Goal: Transaction & Acquisition: Purchase product/service

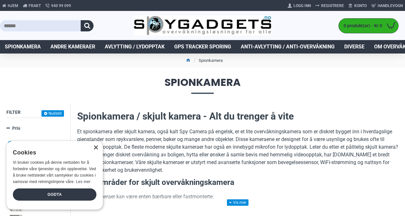
click at [94, 146] on div "×" at bounding box center [95, 148] width 5 height 5
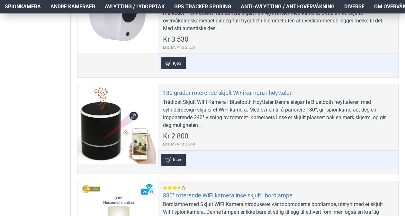
scroll to position [568, 0]
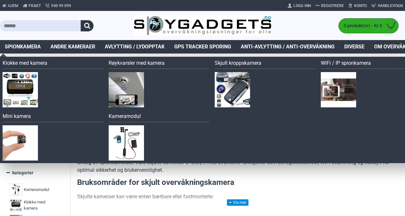
click at [29, 46] on span "Spionkamera" at bounding box center [23, 47] width 36 height 8
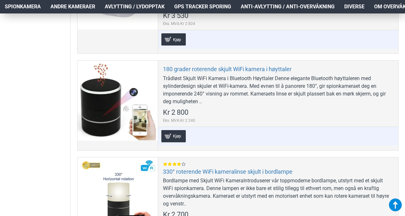
scroll to position [411, 0]
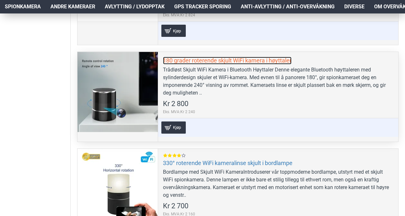
click at [227, 59] on link "180 grader roterende skjult WiFi kamera i høyttaler" at bounding box center [227, 60] width 128 height 7
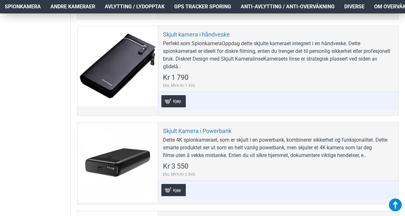
scroll to position [2098, 0]
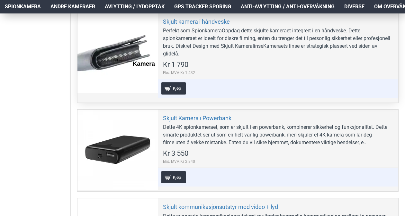
click at [118, 69] on div at bounding box center [117, 53] width 80 height 80
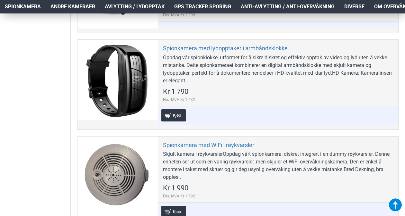
scroll to position [2450, 0]
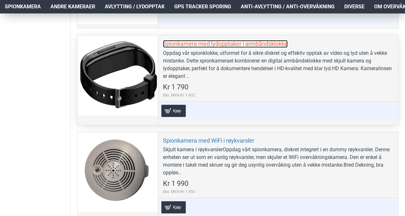
click at [245, 48] on link "Spionkamera med lydopptaker i armbåndsklokke" at bounding box center [225, 43] width 125 height 7
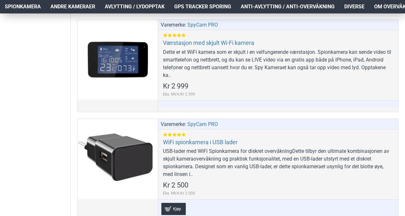
scroll to position [4051, 0]
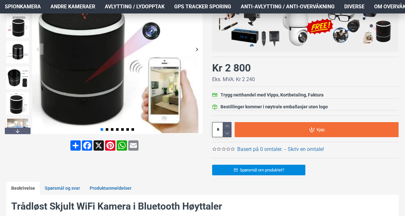
scroll to position [125, 0]
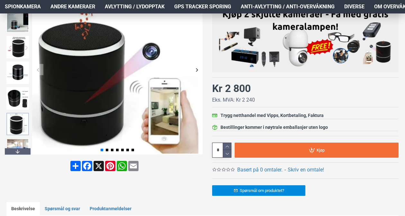
click at [22, 125] on img at bounding box center [17, 124] width 22 height 22
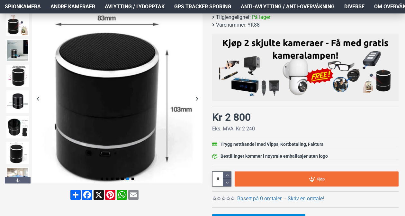
scroll to position [85, 0]
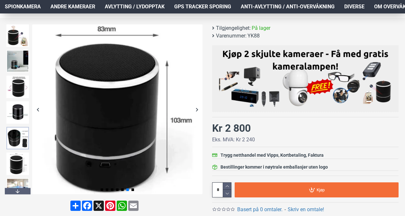
click at [17, 137] on img at bounding box center [17, 138] width 22 height 22
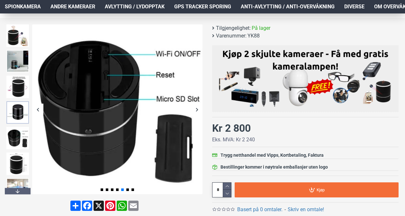
click at [13, 112] on img at bounding box center [17, 112] width 22 height 22
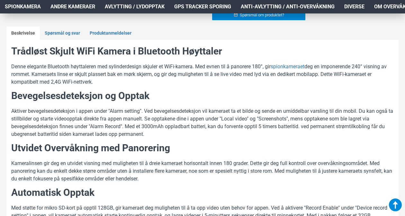
scroll to position [302, 0]
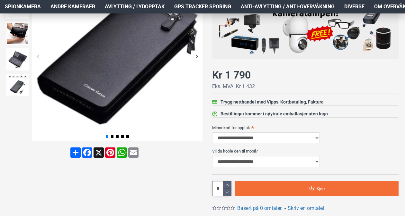
scroll to position [136, 0]
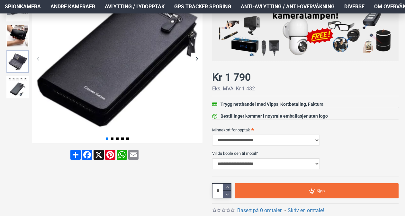
click at [19, 55] on img at bounding box center [17, 61] width 22 height 22
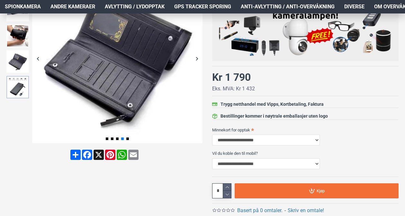
click at [21, 85] on img at bounding box center [17, 87] width 22 height 22
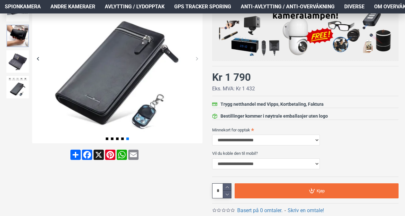
click at [23, 40] on img at bounding box center [17, 36] width 22 height 22
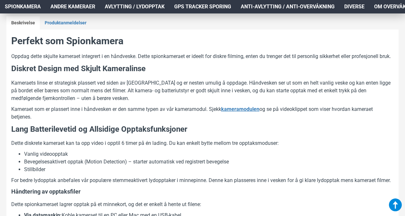
scroll to position [365, 0]
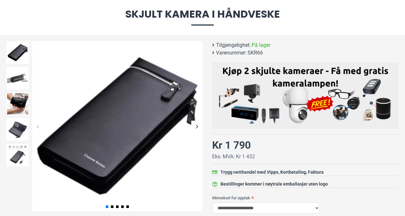
scroll to position [66, 0]
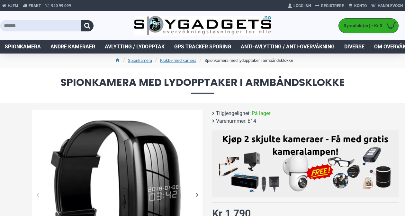
click at [245, 77] on span "Spionkamera med lydopptaker i armbåndsklokke" at bounding box center [202, 85] width 392 height 16
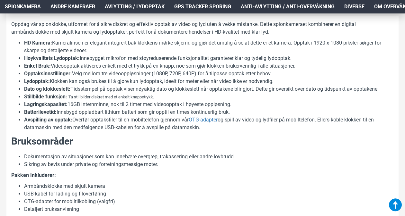
scroll to position [332, 0]
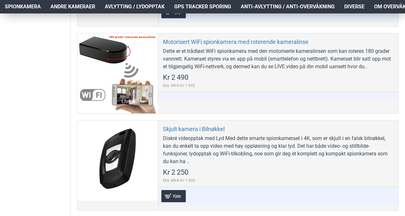
scroll to position [2083, 0]
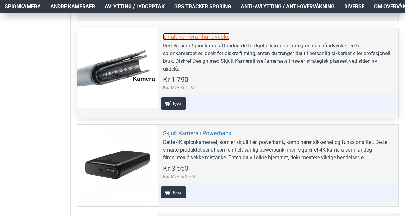
click at [207, 40] on link "Skjult kamera i håndveske" at bounding box center [196, 36] width 67 height 7
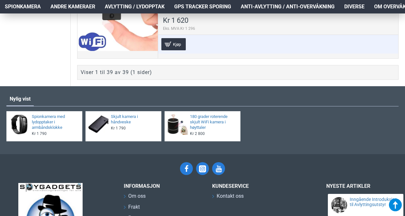
scroll to position [4147, 0]
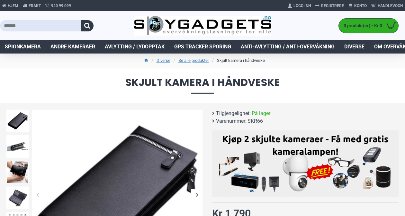
scroll to position [189, 0]
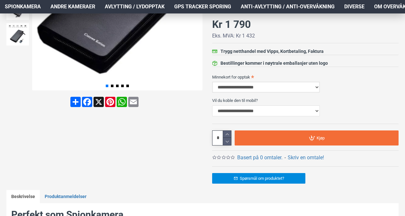
click at [317, 85] on select "**********" at bounding box center [266, 87] width 108 height 11
click at [334, 79] on label "Minnekort for opptak" at bounding box center [305, 77] width 186 height 10
click at [320, 82] on select "**********" at bounding box center [266, 87] width 108 height 11
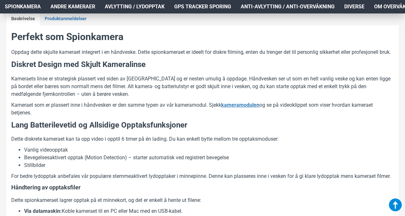
scroll to position [370, 0]
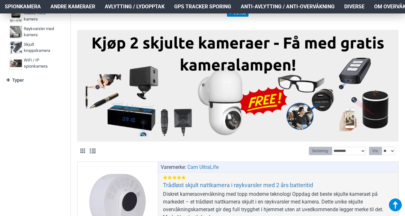
scroll to position [379, 0]
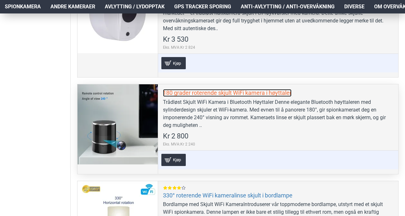
click at [239, 95] on link "180 grader roterende skjult WiFi kamera i høyttaler" at bounding box center [227, 92] width 128 height 7
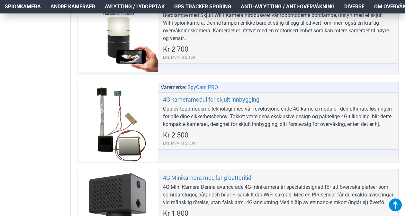
scroll to position [758, 0]
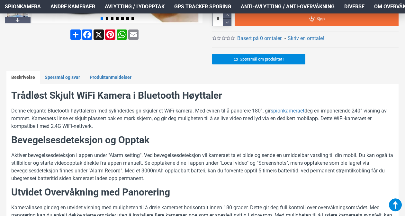
scroll to position [254, 0]
